Goal: Book appointment/travel/reservation

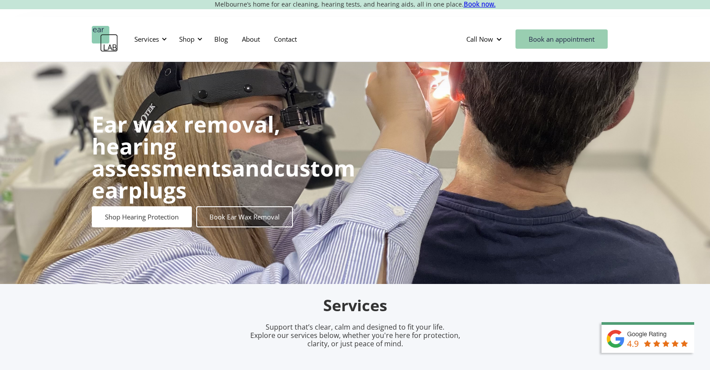
click at [547, 38] on link "Book an appointment" at bounding box center [562, 38] width 92 height 19
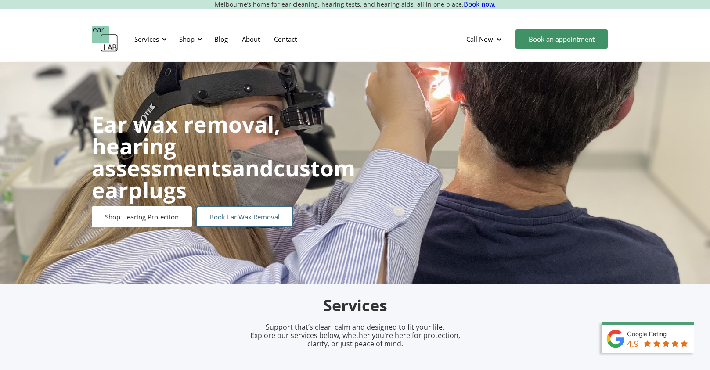
click at [237, 206] on link "Book Ear Wax Removal" at bounding box center [244, 216] width 97 height 21
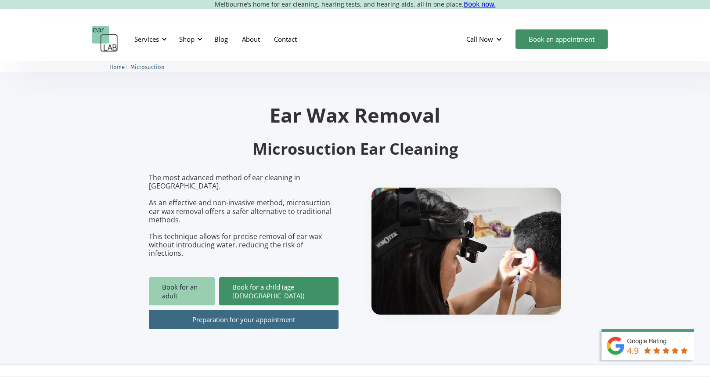
click at [168, 277] on link "Book for an adult" at bounding box center [182, 291] width 66 height 28
